Goal: Find contact information: Obtain details needed to contact an individual or organization

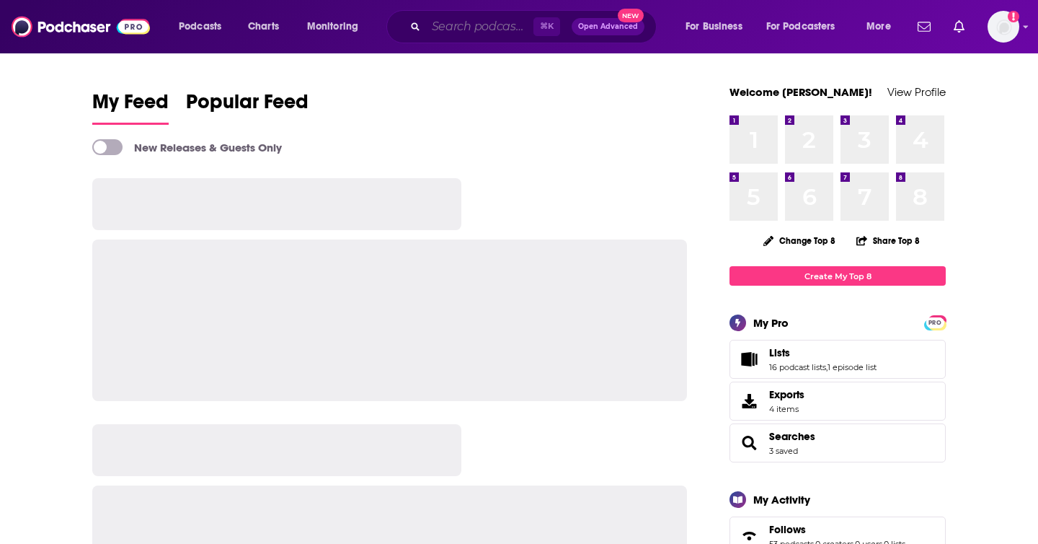
click at [471, 22] on input "Search podcasts, credits, & more..." at bounding box center [479, 26] width 107 height 23
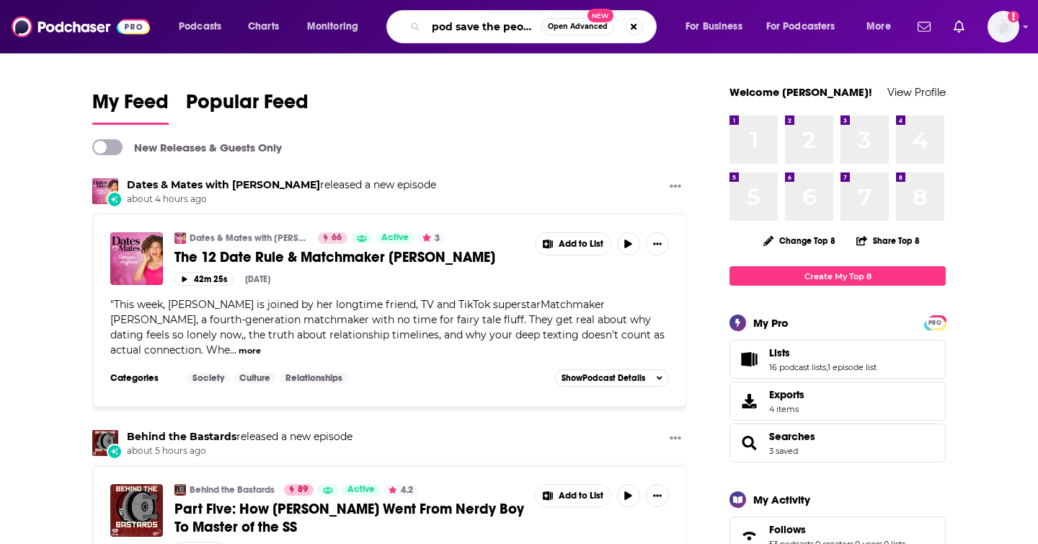
scroll to position [0, 4]
type input "pod save the people"
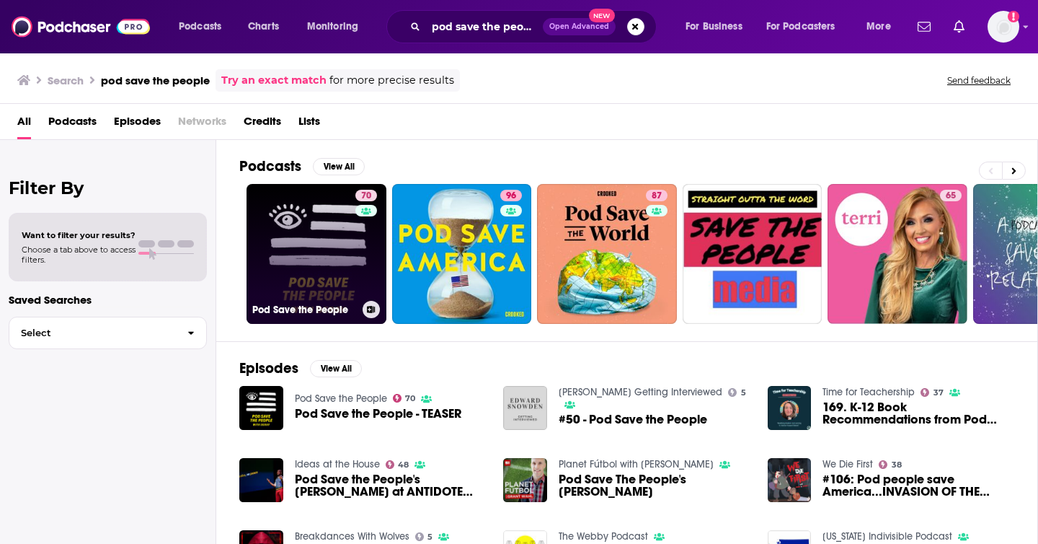
click at [304, 248] on link "70 Pod Save the People" at bounding box center [317, 254] width 140 height 140
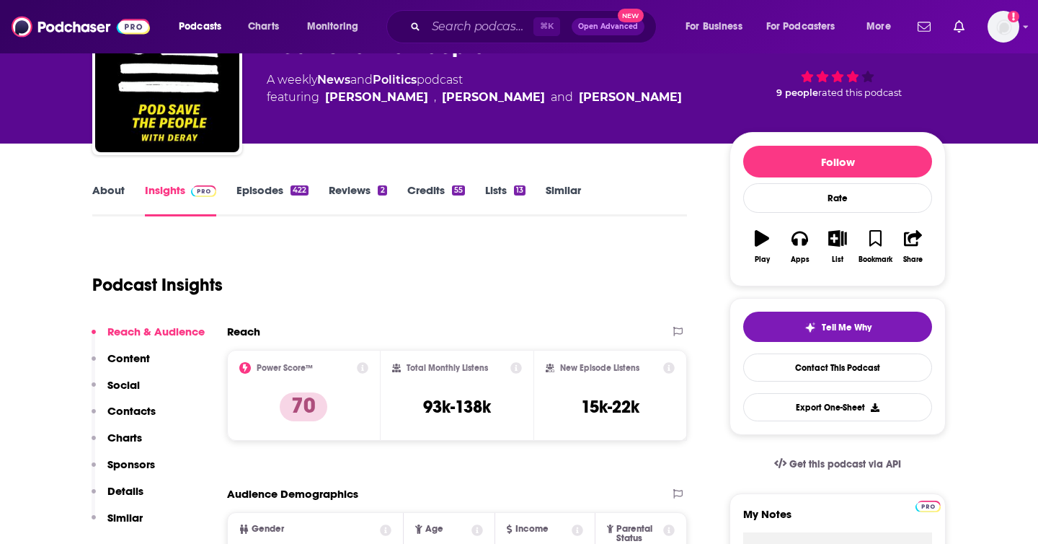
scroll to position [197, 0]
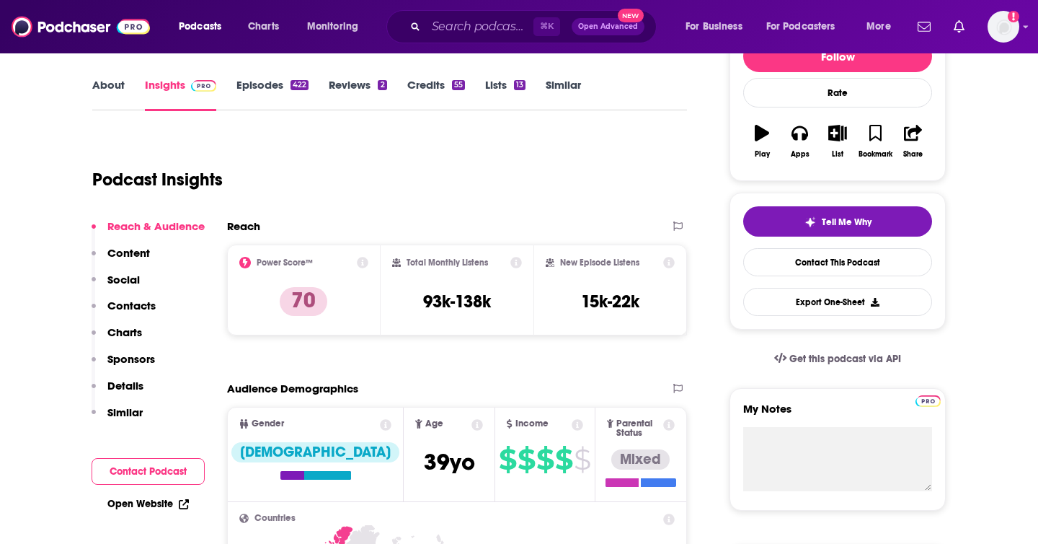
click at [121, 308] on p "Contacts" at bounding box center [131, 306] width 48 height 14
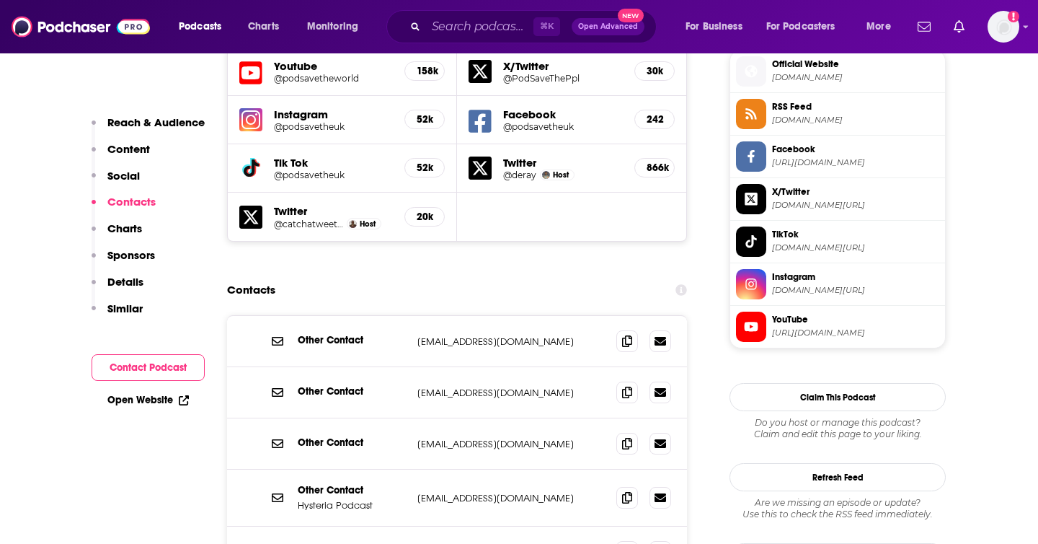
scroll to position [1321, 0]
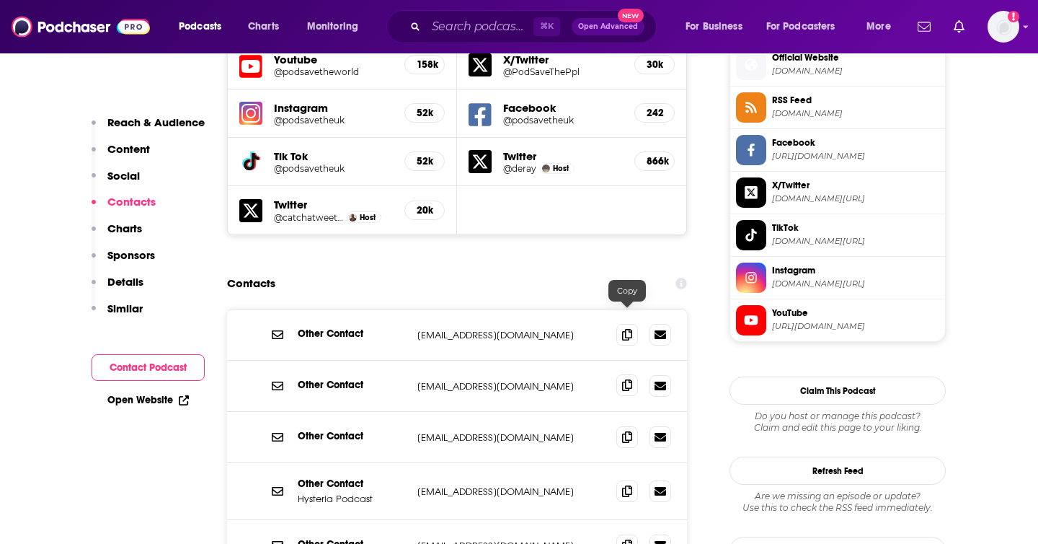
click at [630, 379] on icon at bounding box center [627, 385] width 10 height 12
